Goal: Information Seeking & Learning: Find contact information

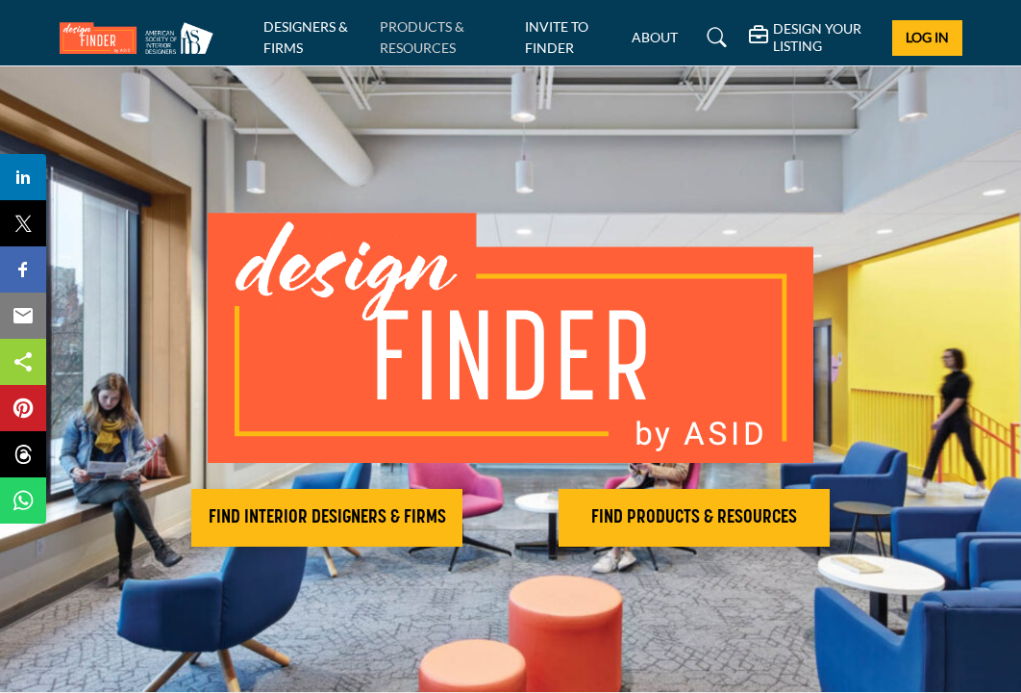
click at [415, 23] on link "PRODUCTS & RESOURCES" at bounding box center [422, 37] width 85 height 38
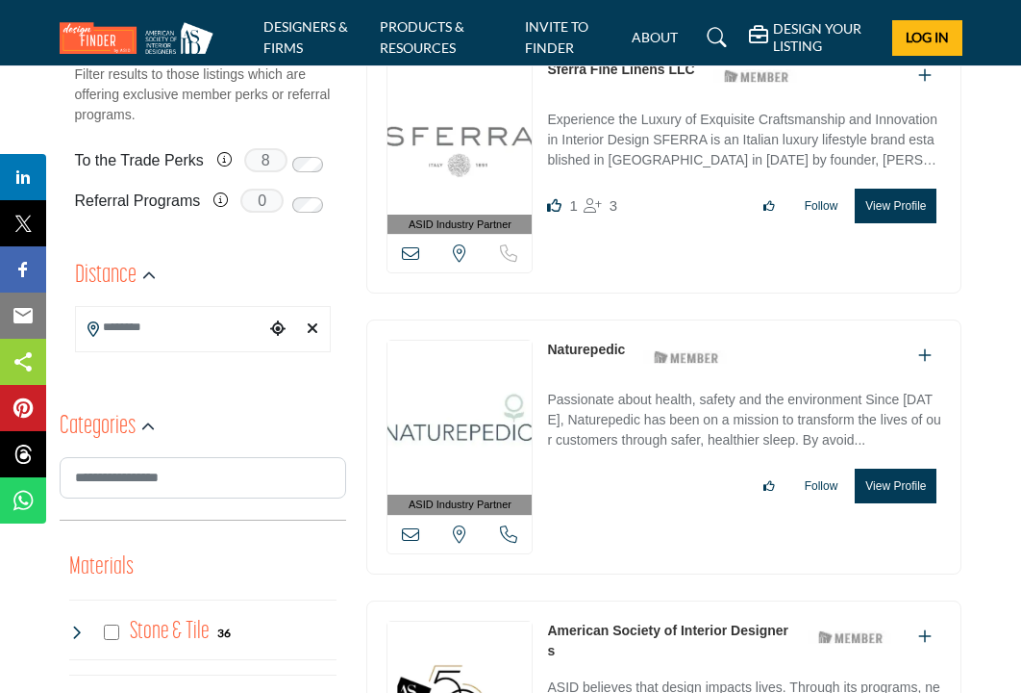
scroll to position [502, 0]
click at [148, 424] on icon "button" at bounding box center [147, 426] width 13 height 13
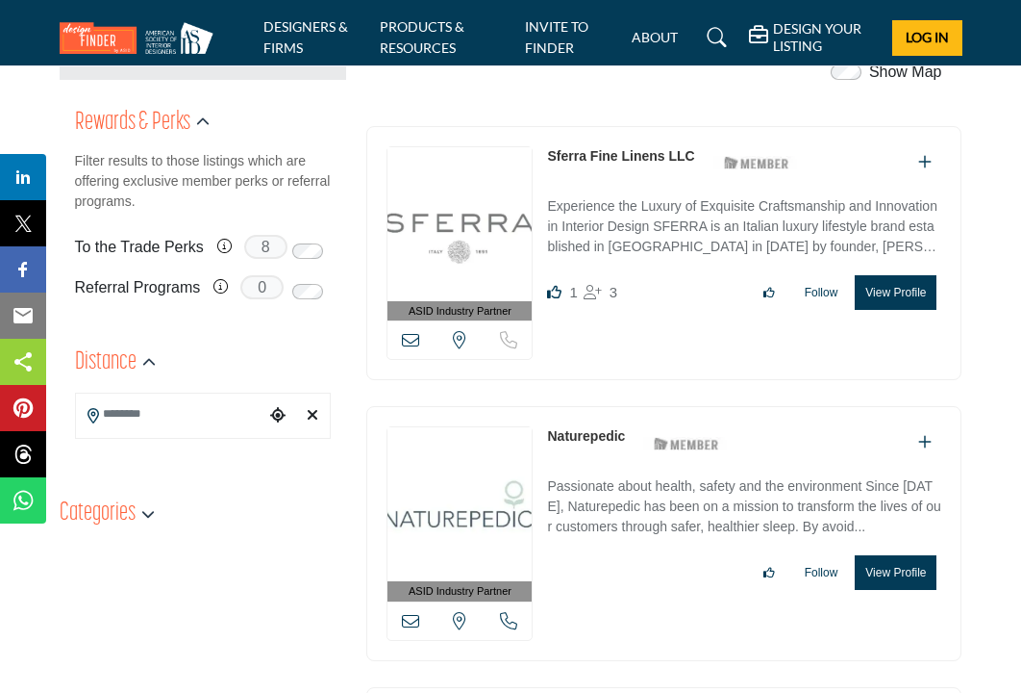
scroll to position [415, 0]
click at [293, 27] on link "DESIGNERS & FIRMS" at bounding box center [306, 37] width 85 height 38
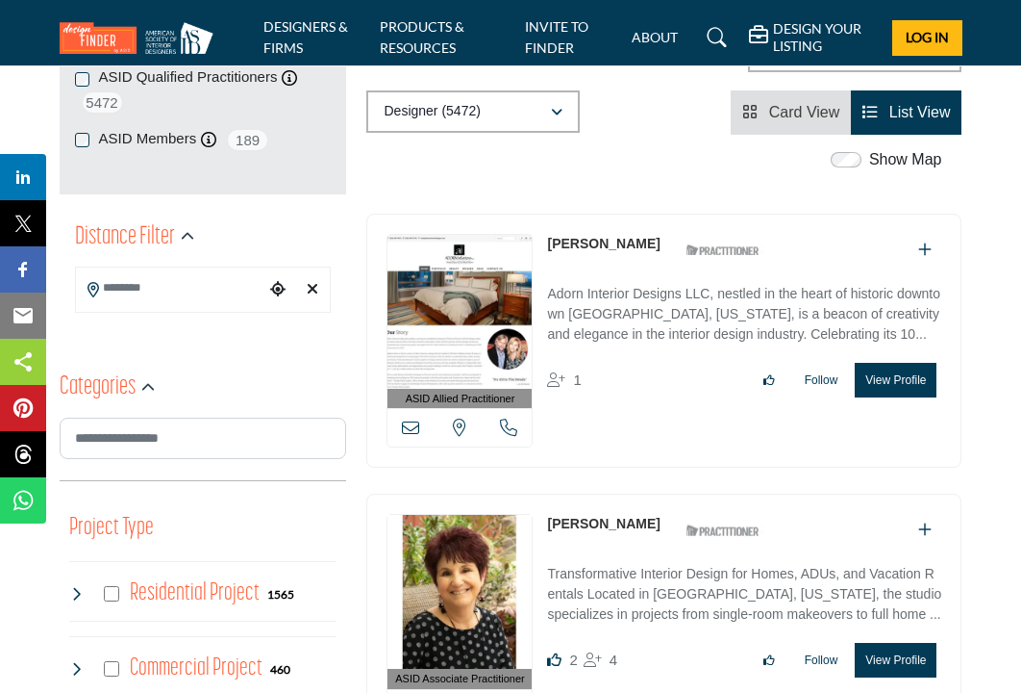
scroll to position [414, 0]
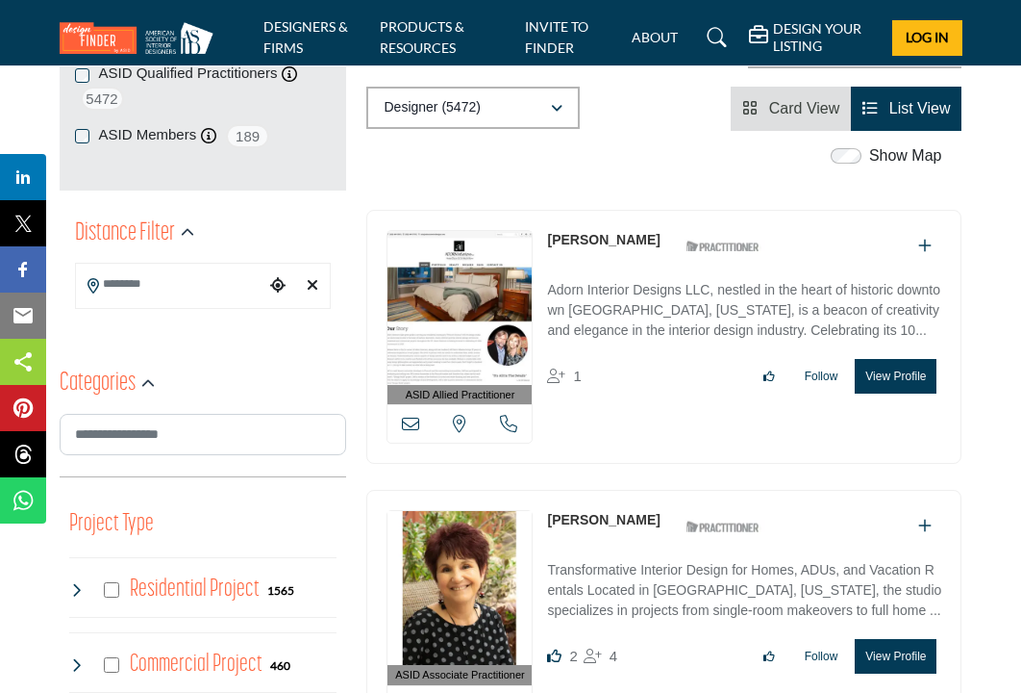
click at [178, 283] on input "Search Location" at bounding box center [170, 284] width 189 height 38
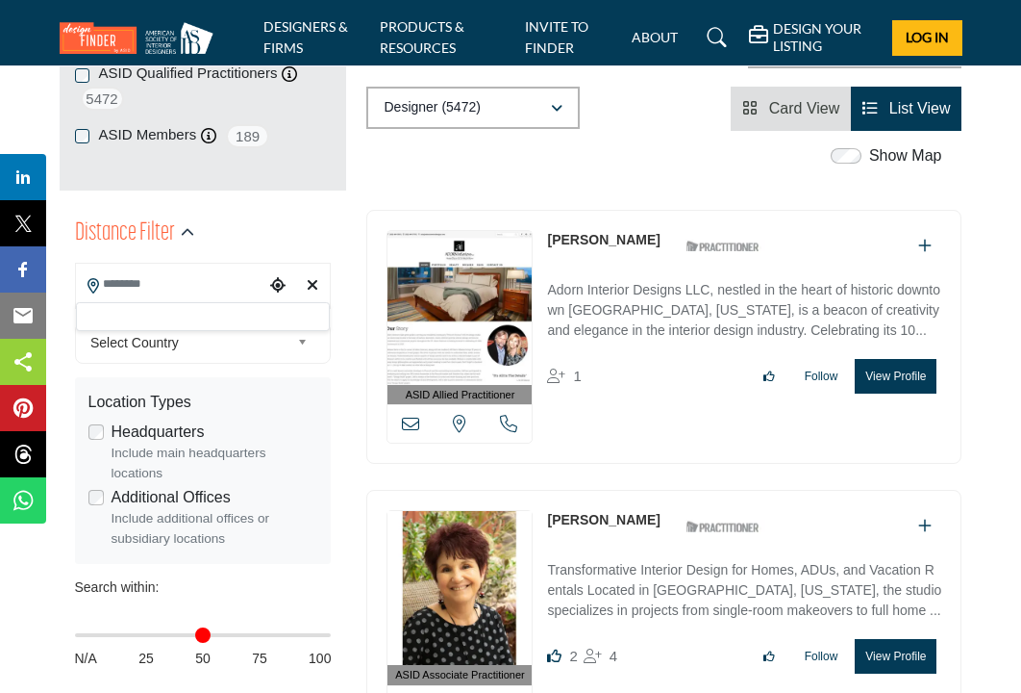
click at [167, 308] on div at bounding box center [203, 316] width 255 height 29
click at [178, 316] on div "**********" at bounding box center [203, 512] width 257 height 406
click at [163, 283] on input "Search Location" at bounding box center [170, 284] width 189 height 38
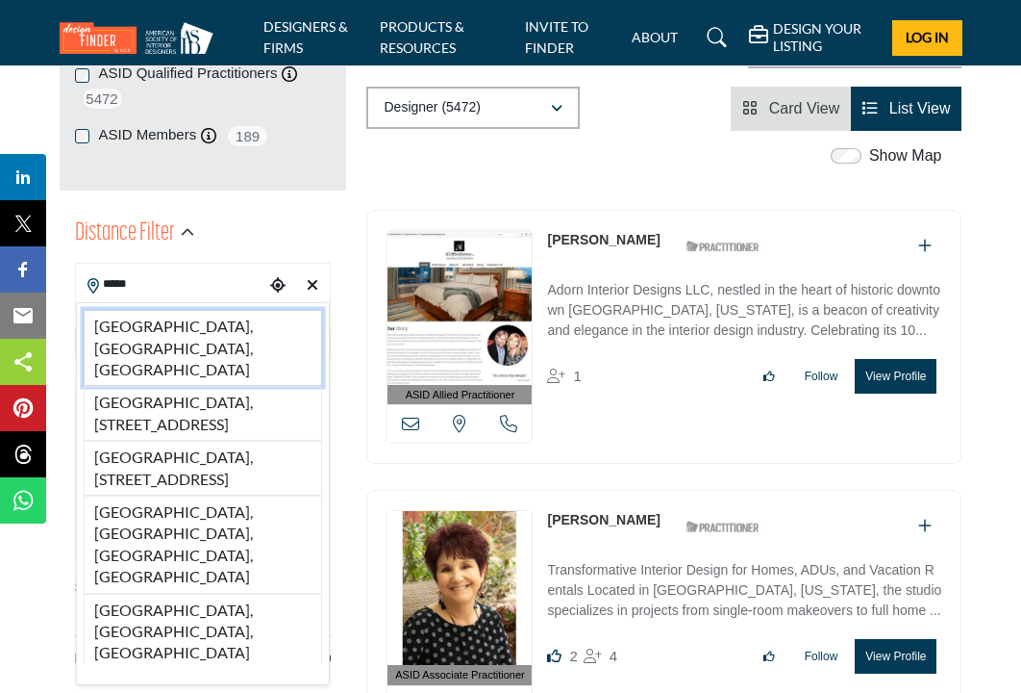
click at [153, 328] on li "San Diego, CA, USA" at bounding box center [203, 348] width 239 height 76
type input "**********"
type input "***"
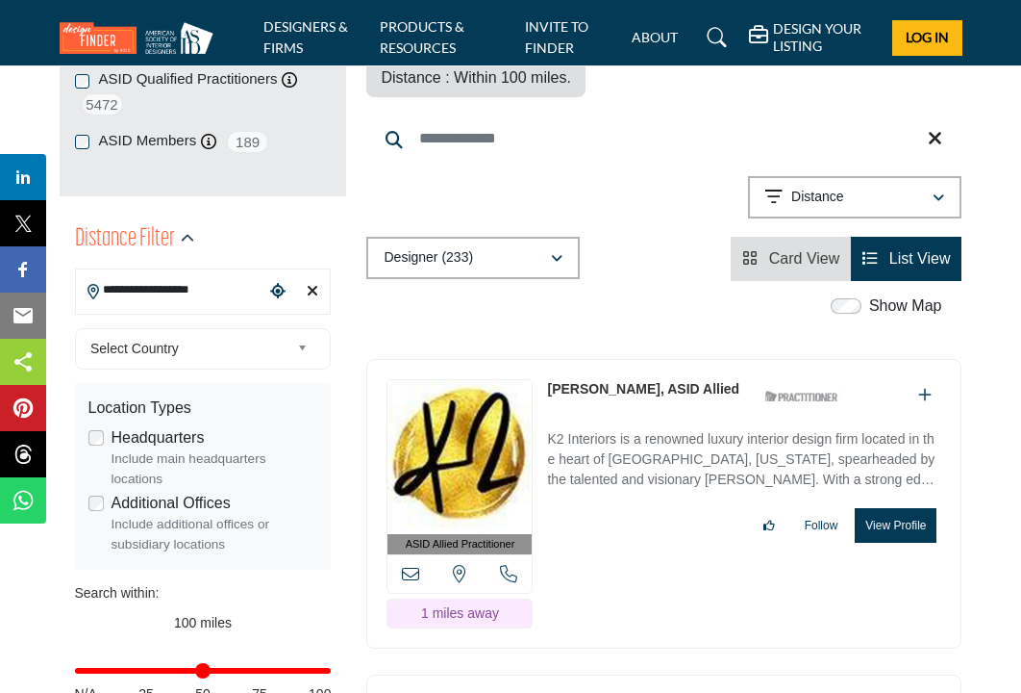
scroll to position [408, 0]
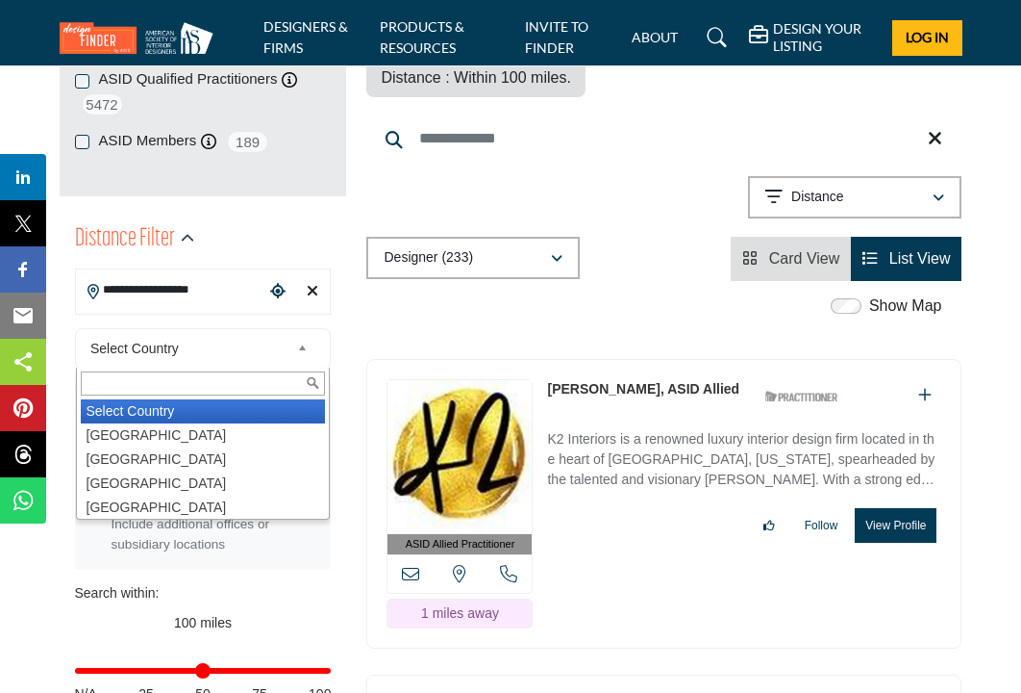
click at [226, 349] on span "Select Country" at bounding box center [189, 348] width 199 height 23
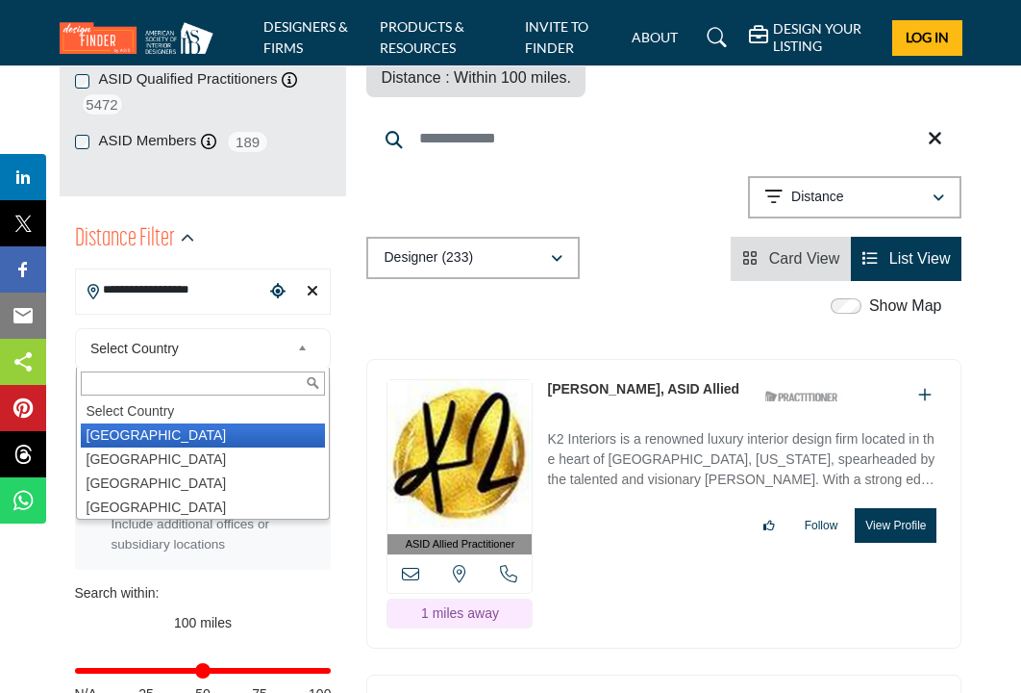
click at [154, 433] on li "United States" at bounding box center [203, 435] width 245 height 24
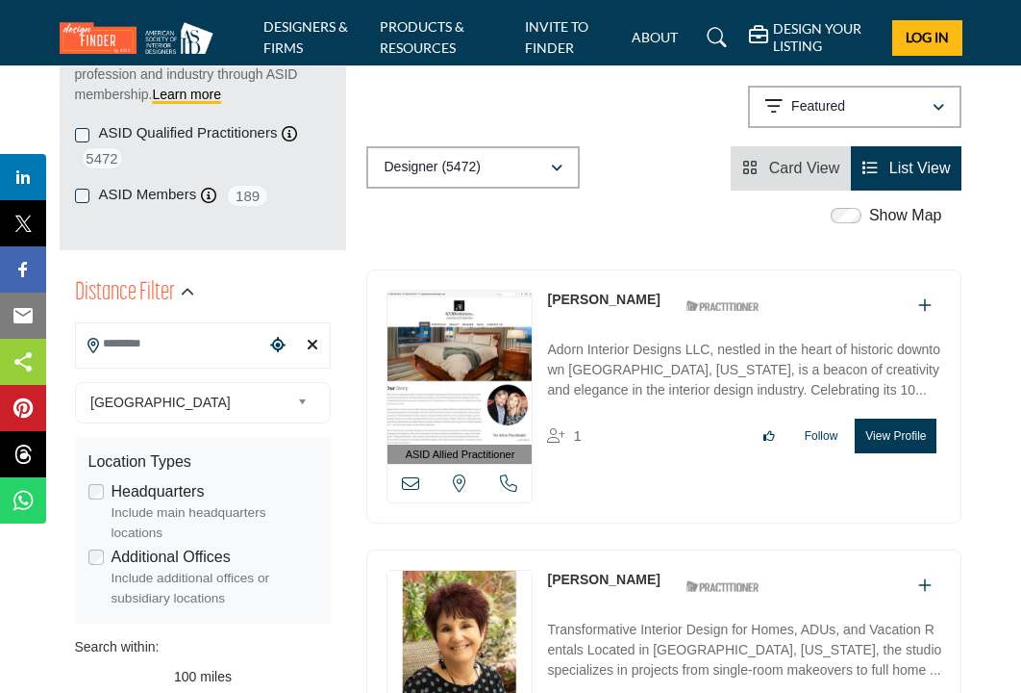
scroll to position [361, 0]
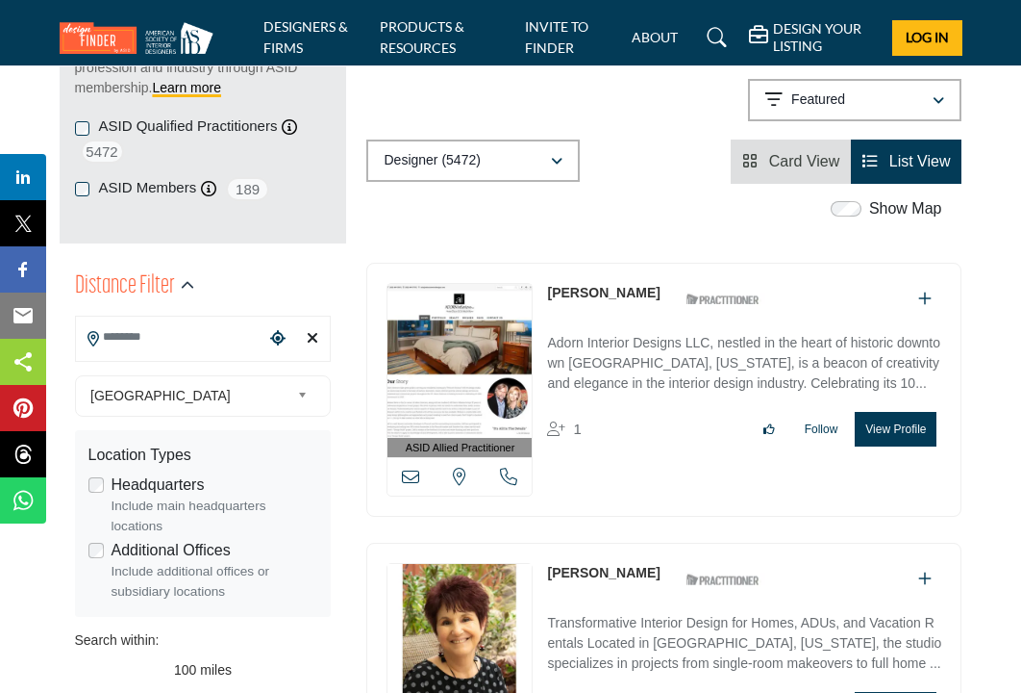
click at [240, 336] on input "Search Location" at bounding box center [170, 337] width 189 height 38
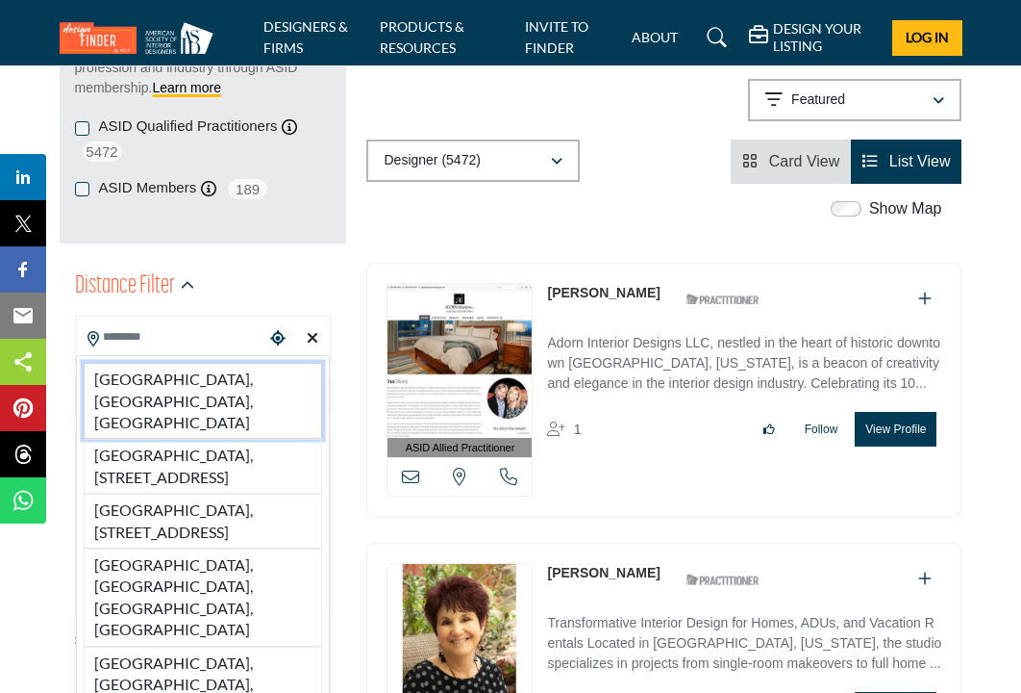
click at [165, 376] on li "San Diego, CA, USA" at bounding box center [203, 401] width 239 height 76
type input "**********"
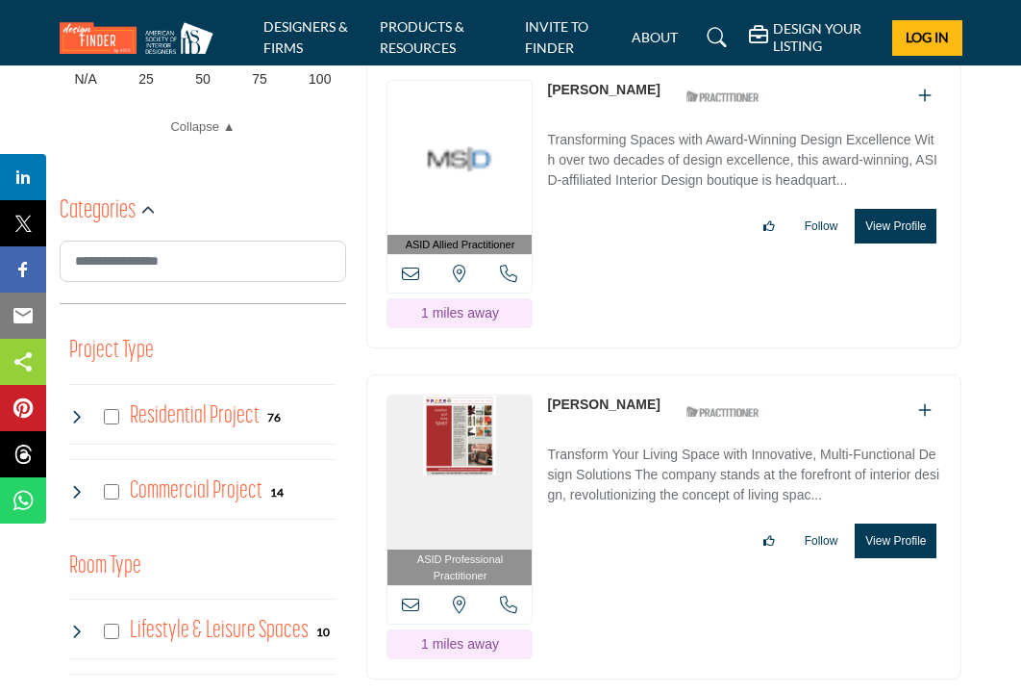
scroll to position [1025, 0]
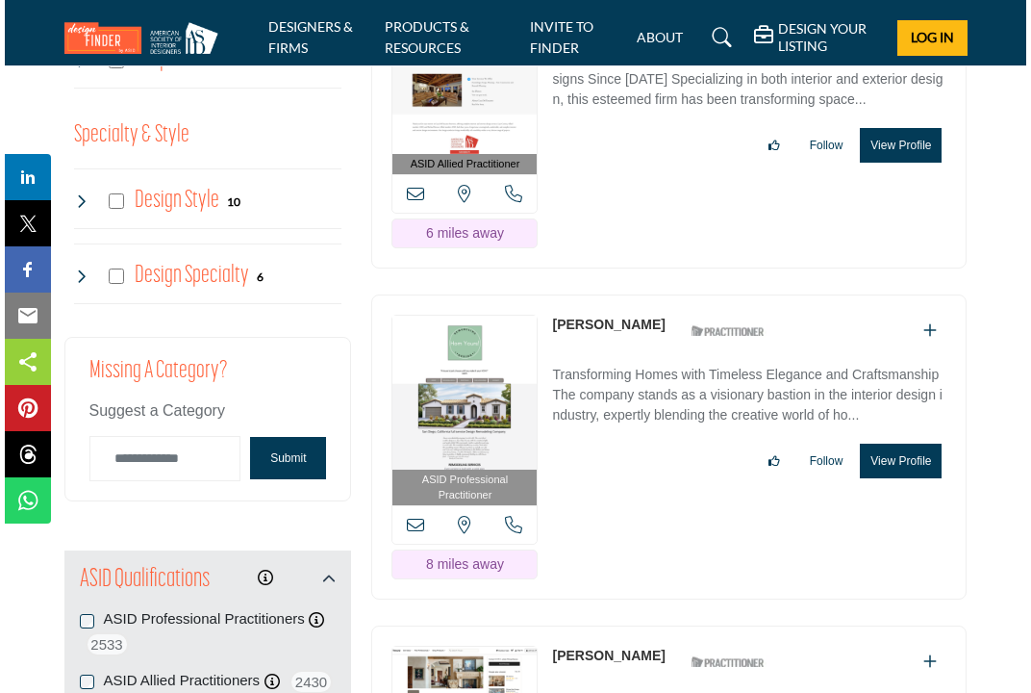
scroll to position [2487, 0]
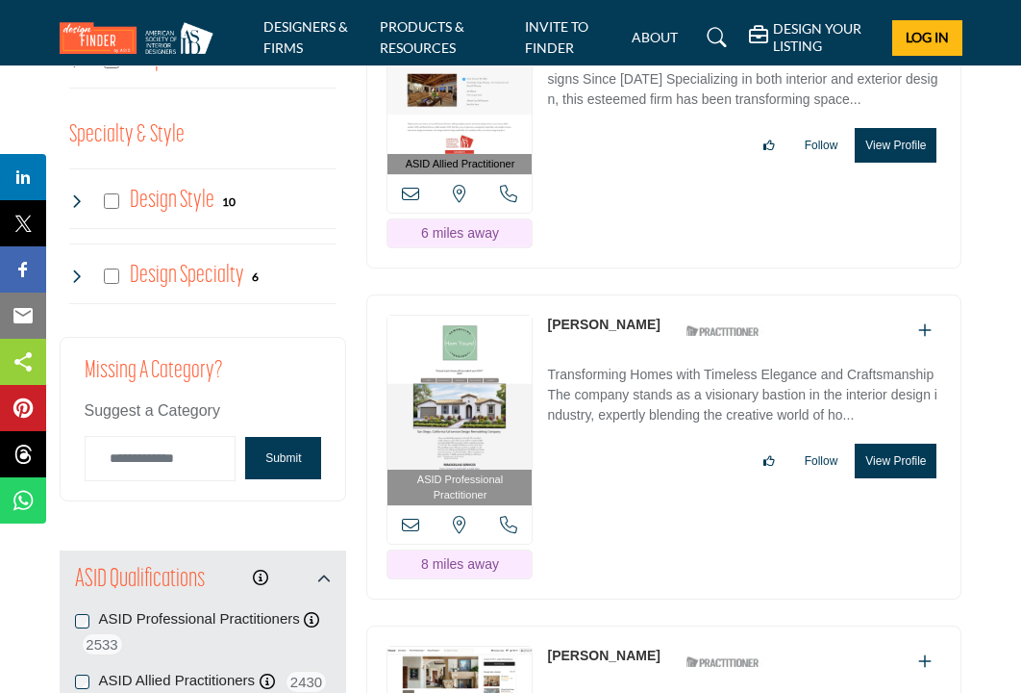
click at [890, 443] on button "View Profile" at bounding box center [896, 460] width 82 height 35
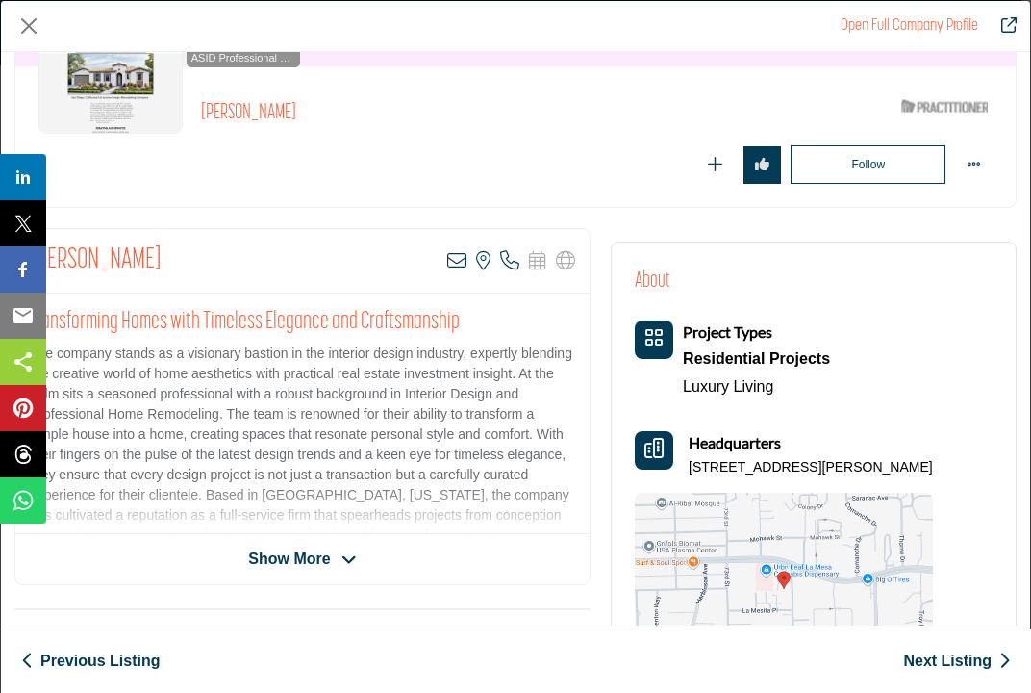
scroll to position [193, 0]
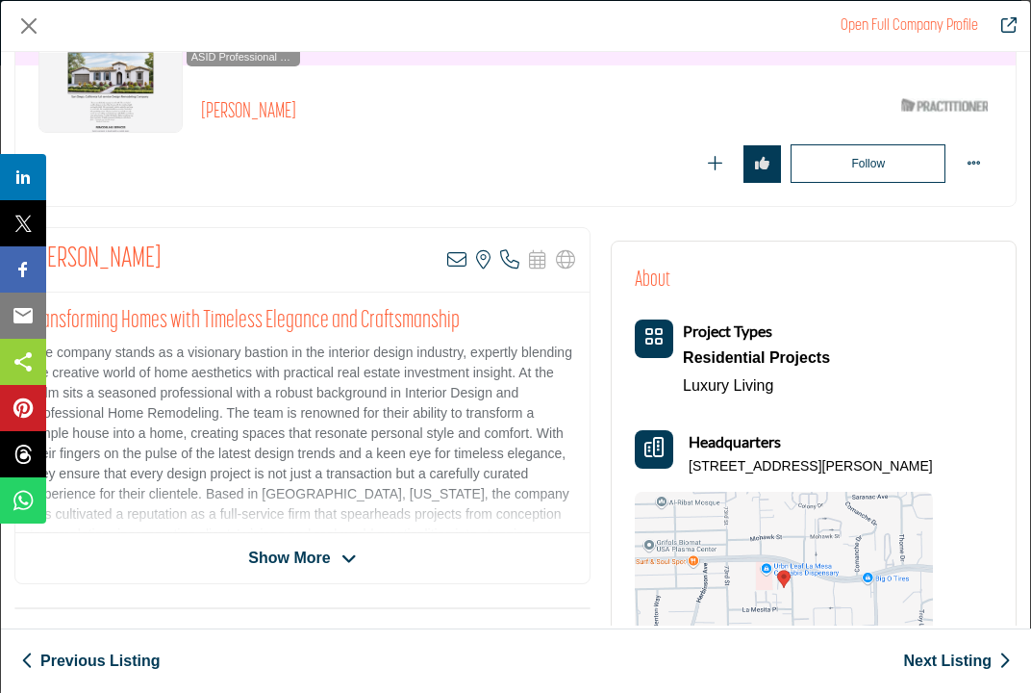
click at [273, 554] on span "Show More" at bounding box center [289, 557] width 82 height 23
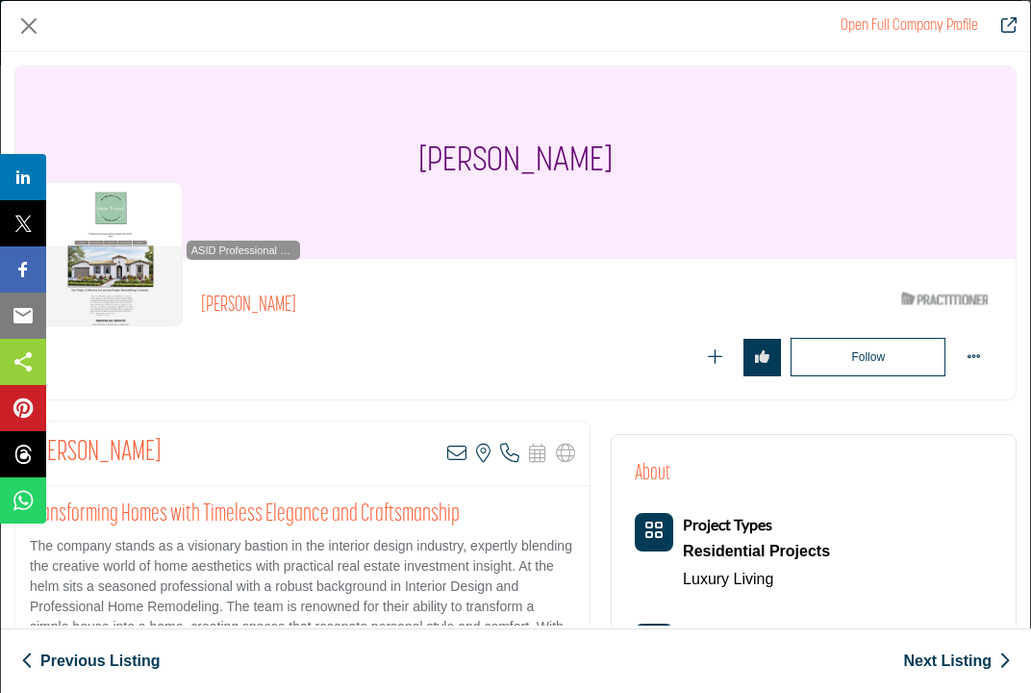
scroll to position [0, 0]
click at [940, 23] on link "Open Full Company Profile" at bounding box center [910, 25] width 138 height 15
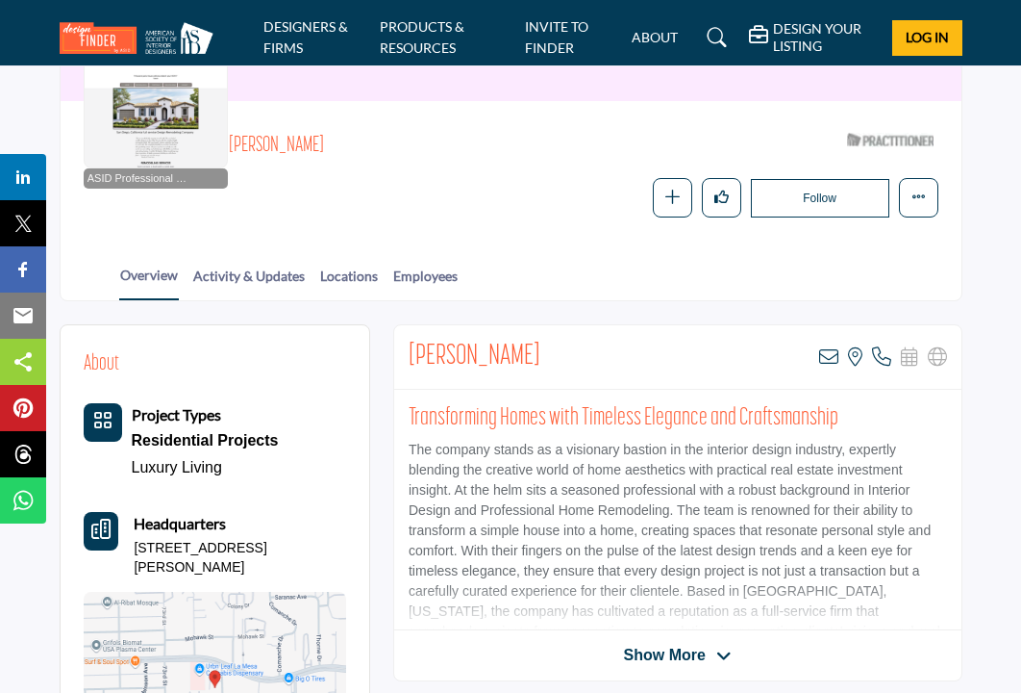
scroll to position [212, 0]
click at [270, 268] on link "Activity & Updates" at bounding box center [248, 283] width 113 height 34
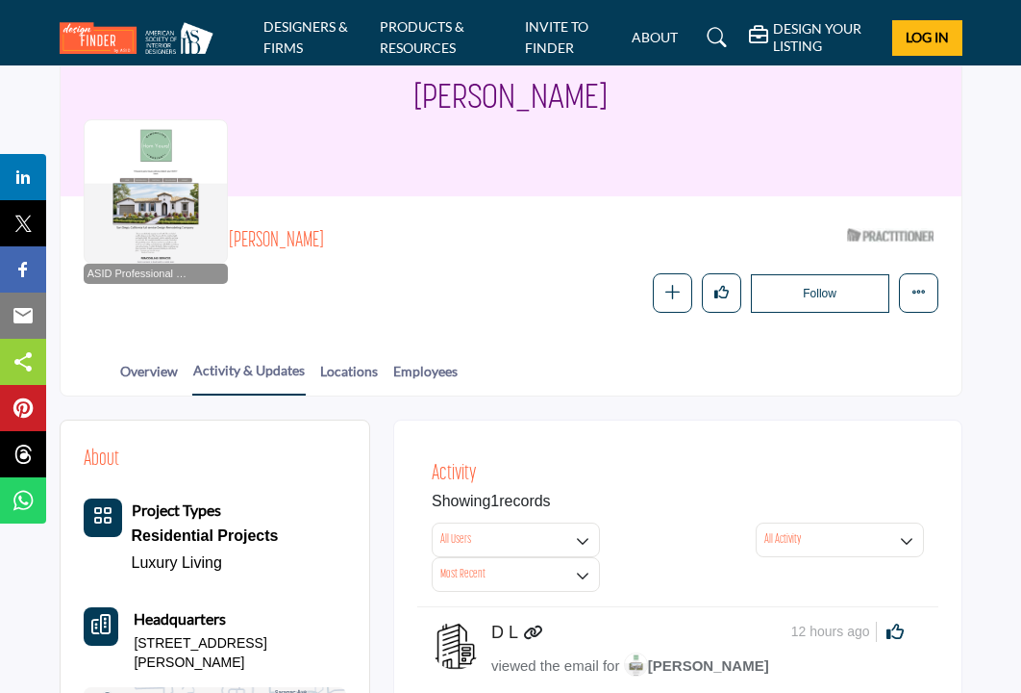
scroll to position [116, 0]
click at [422, 371] on link "Employees" at bounding box center [425, 379] width 66 height 34
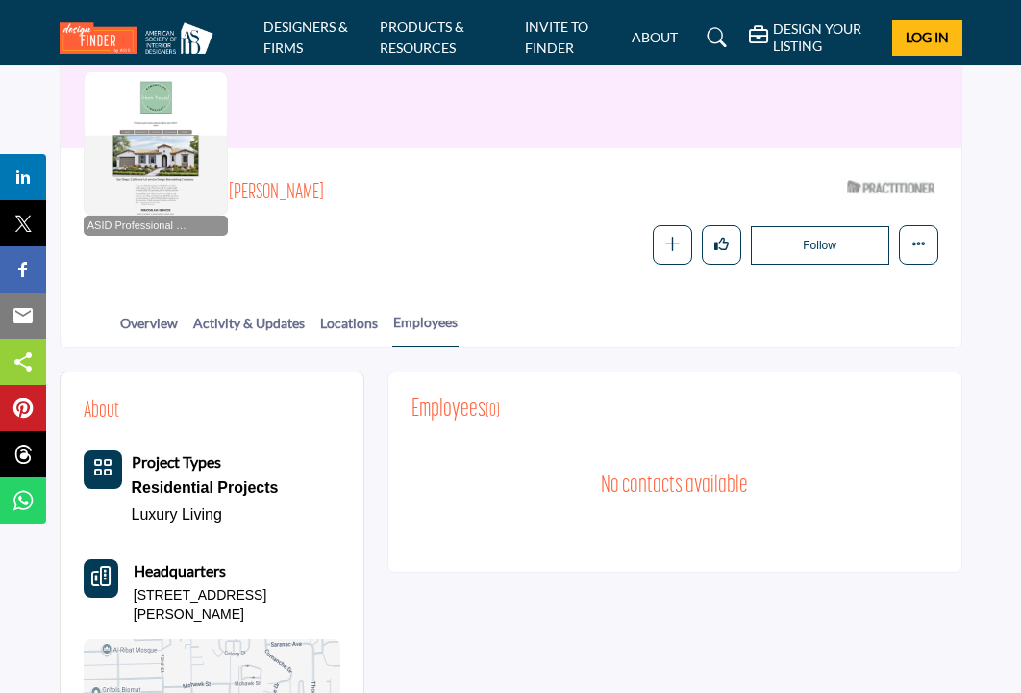
scroll to position [135, 0]
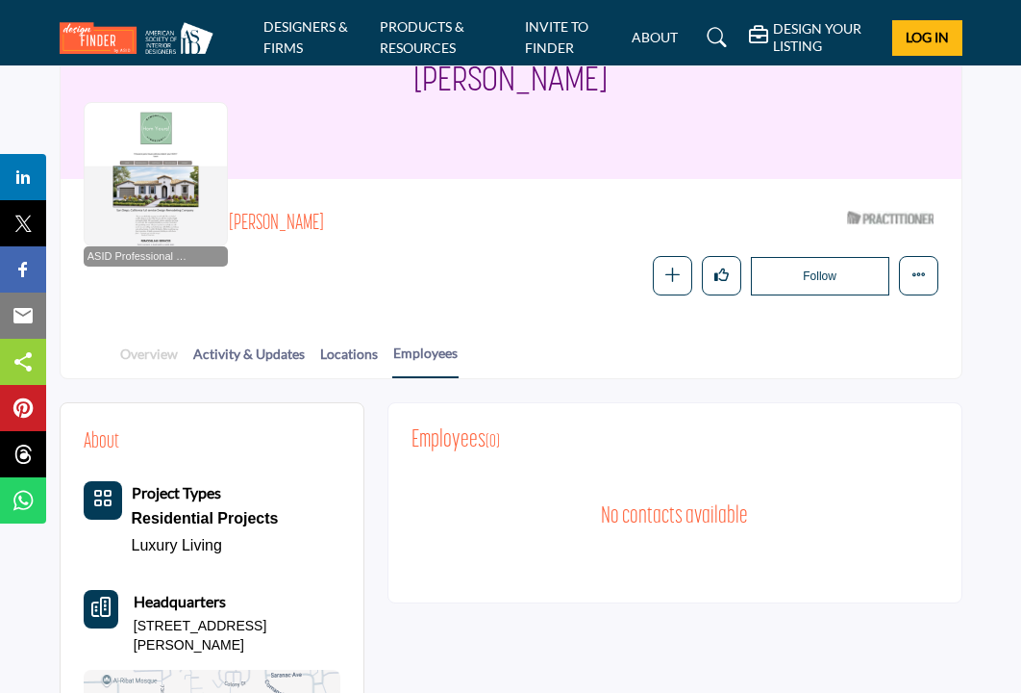
click at [167, 349] on link "Overview" at bounding box center [149, 360] width 60 height 34
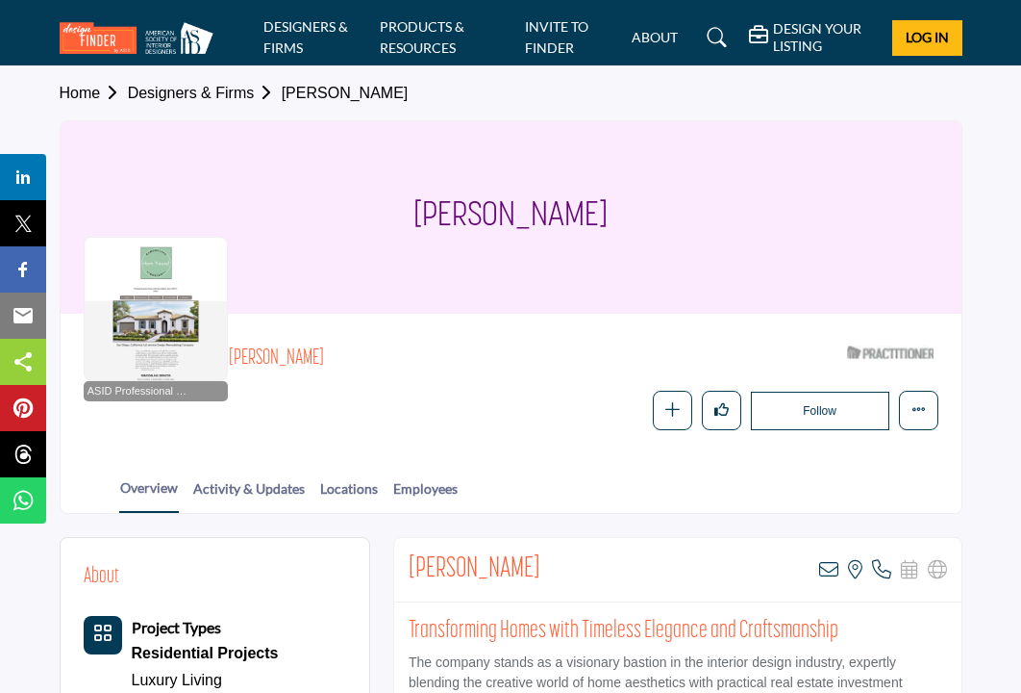
drag, startPoint x: 415, startPoint y: 218, endPoint x: 615, endPoint y: 210, distance: 200.2
click at [615, 210] on div "[PERSON_NAME]" at bounding box center [511, 217] width 901 height 192
copy h1 "[PERSON_NAME]"
